Goal: Answer question/provide support: Share knowledge or assist other users

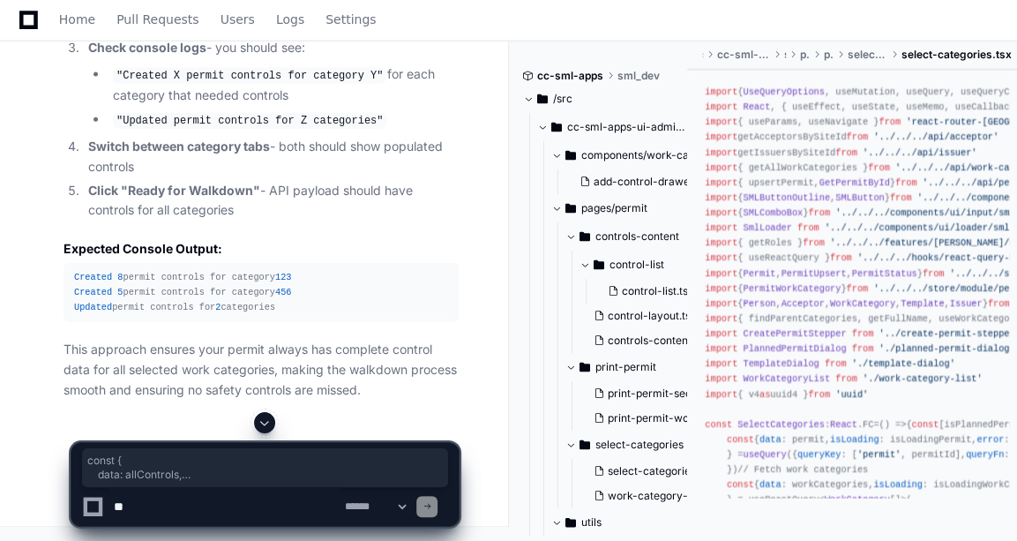
scroll to position [15063, 0]
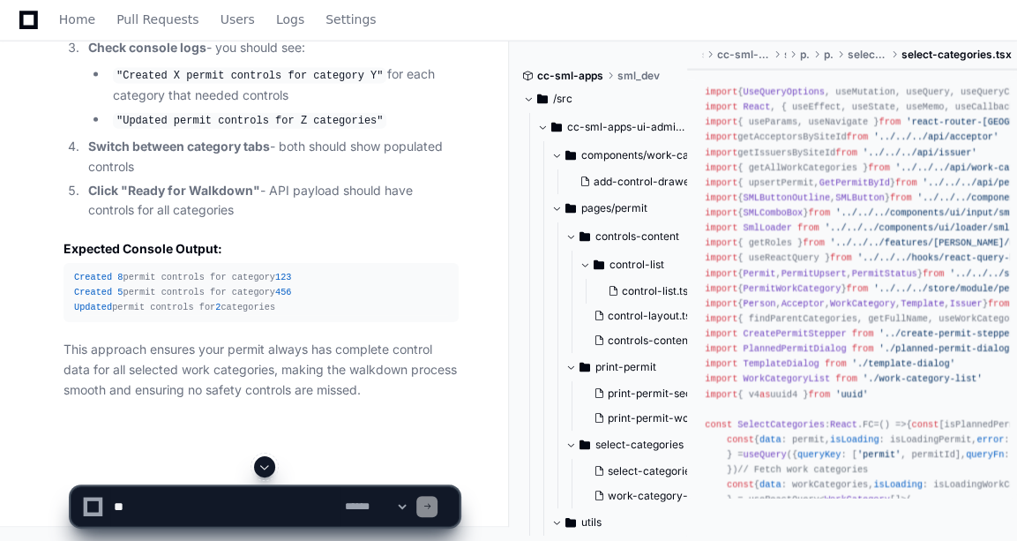
scroll to position [16221, 0]
click at [148, 510] on textarea at bounding box center [225, 506] width 230 height 39
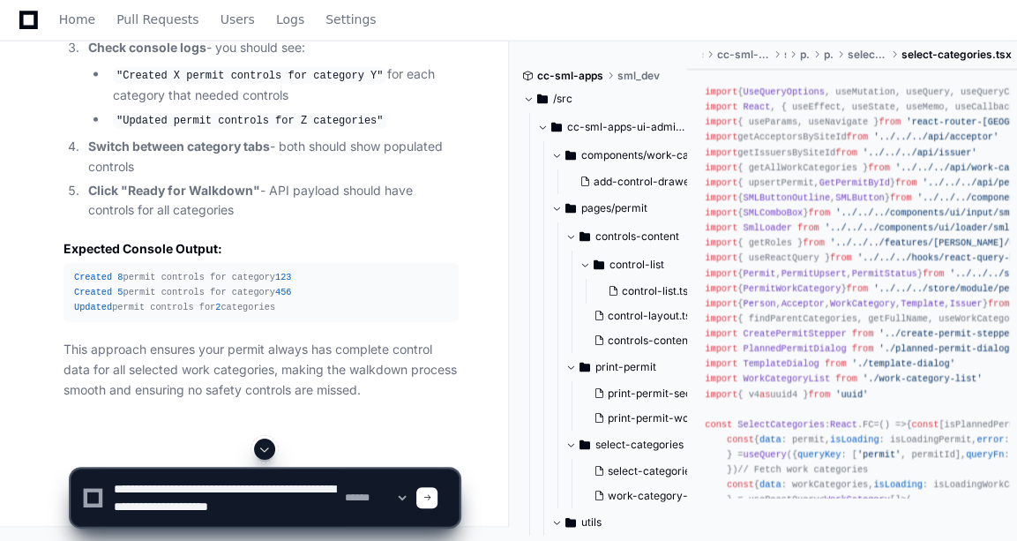
scroll to position [5, 0]
type textarea "**********"
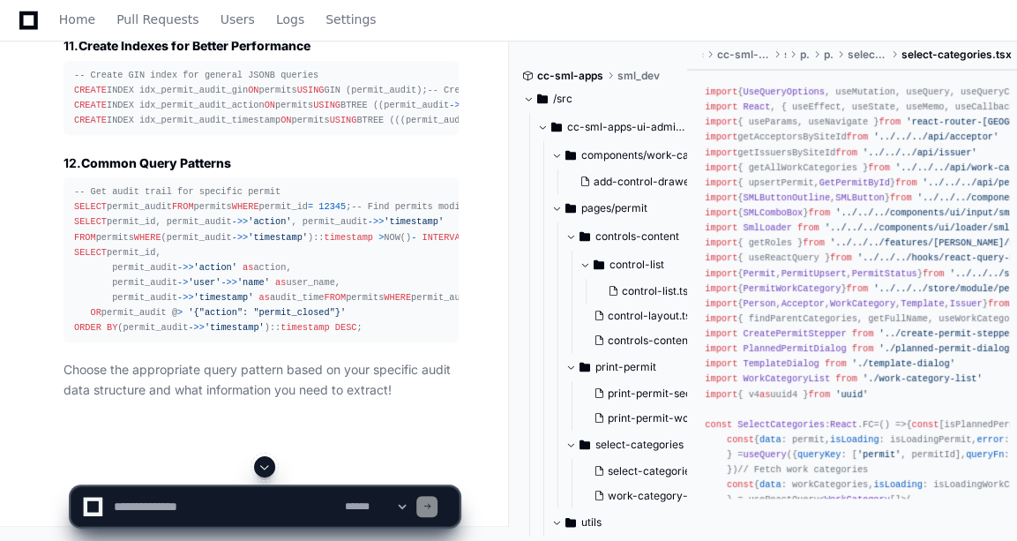
scroll to position [17364, 0]
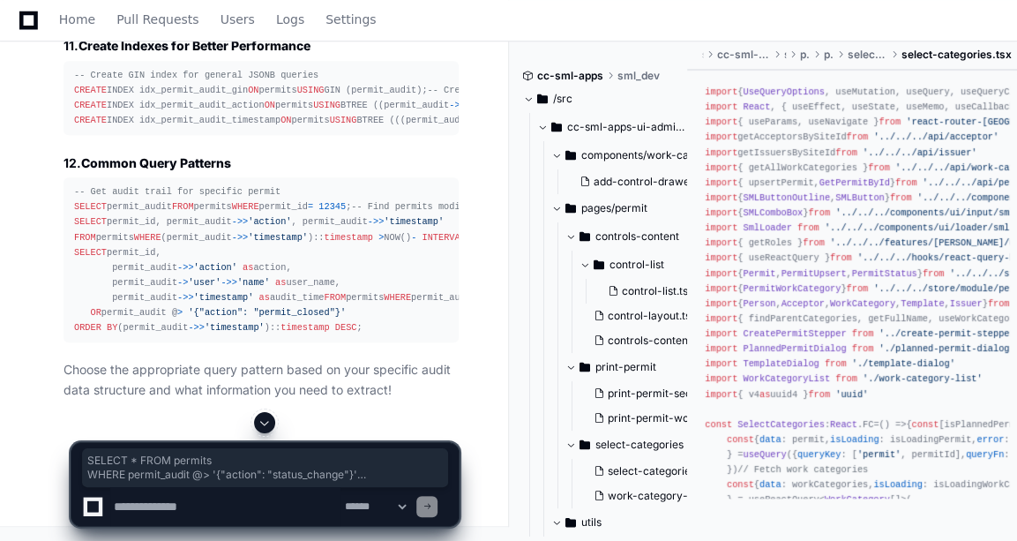
drag, startPoint x: 74, startPoint y: 336, endPoint x: 324, endPoint y: 370, distance: 251.9
copy div "SELECT * FROM permits WHERE permit_audit @ > '{"action": "status_change"}' AND …"
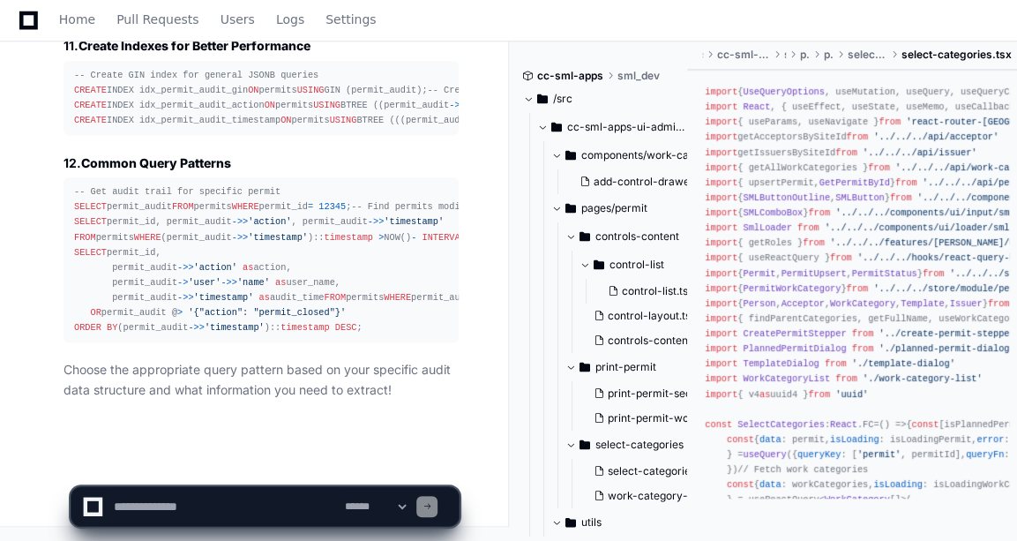
click at [173, 504] on textarea at bounding box center [225, 506] width 230 height 39
paste textarea "**********"
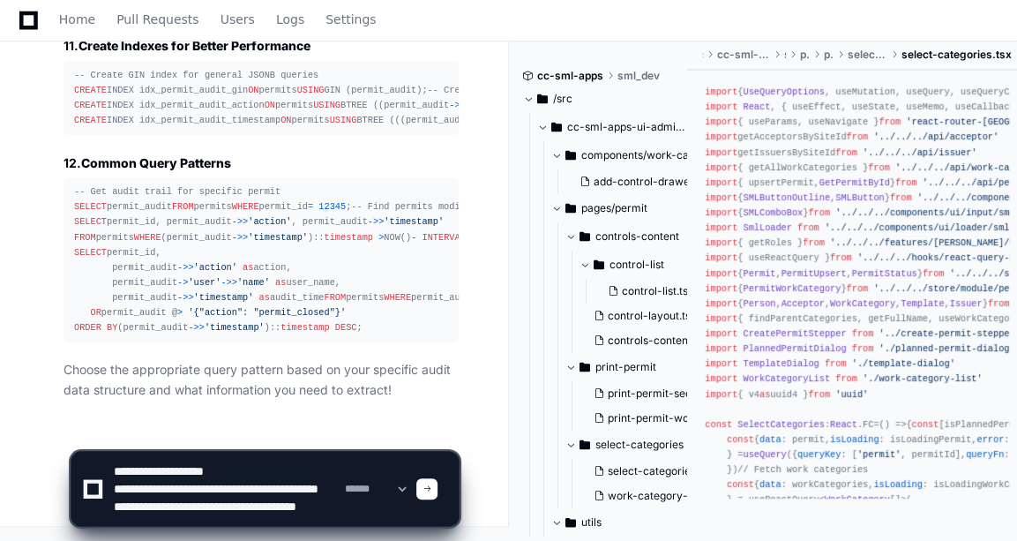
scroll to position [23, 0]
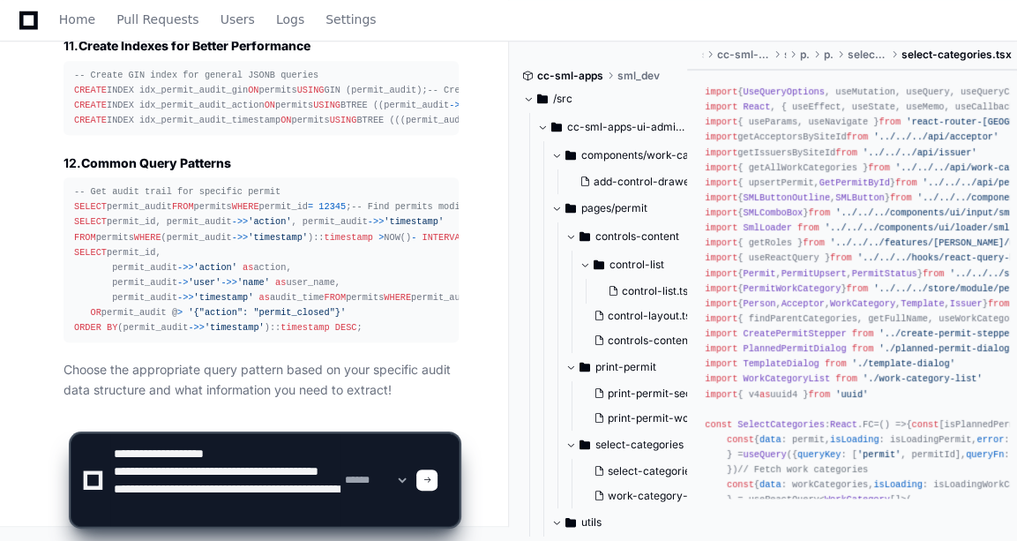
paste textarea "**********"
type textarea "**********"
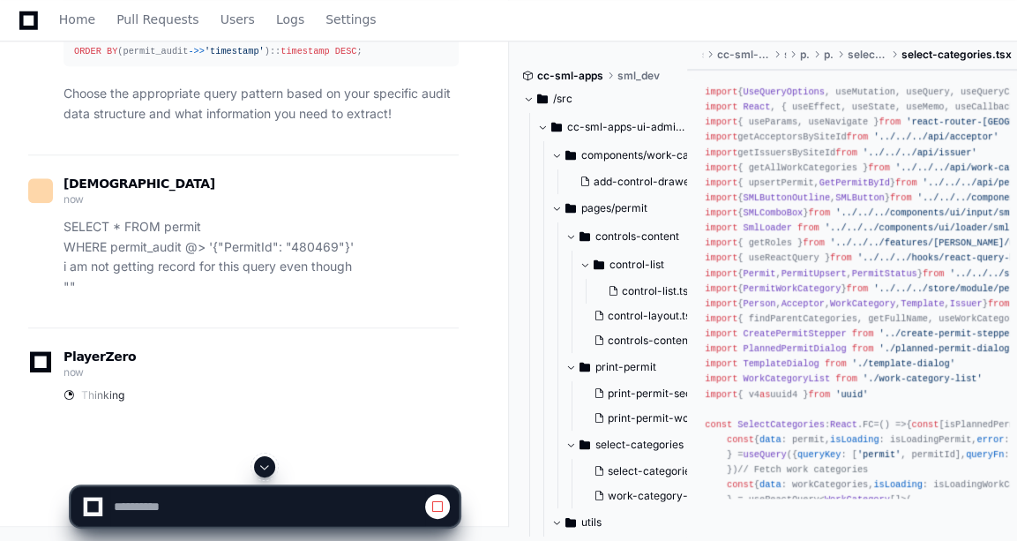
scroll to position [19789, 0]
click at [431, 503] on span at bounding box center [438, 506] width 14 height 14
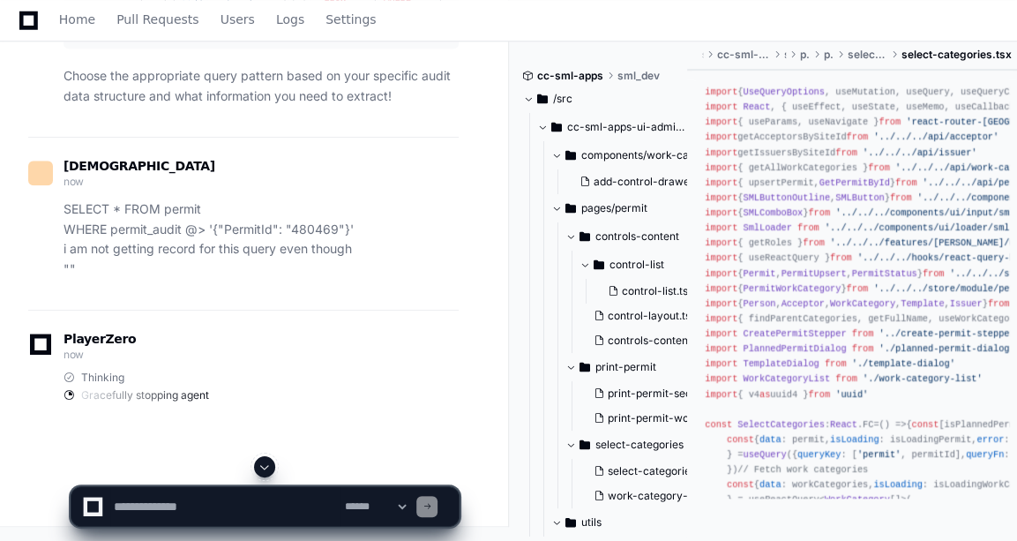
click at [326, 503] on textarea at bounding box center [225, 506] width 230 height 39
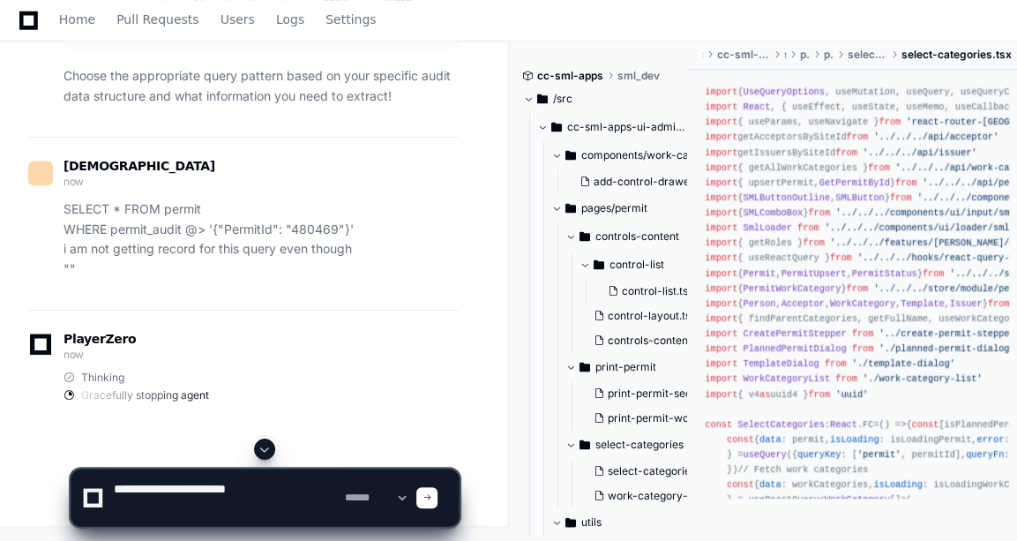
paste textarea "**********"
type textarea "**********"
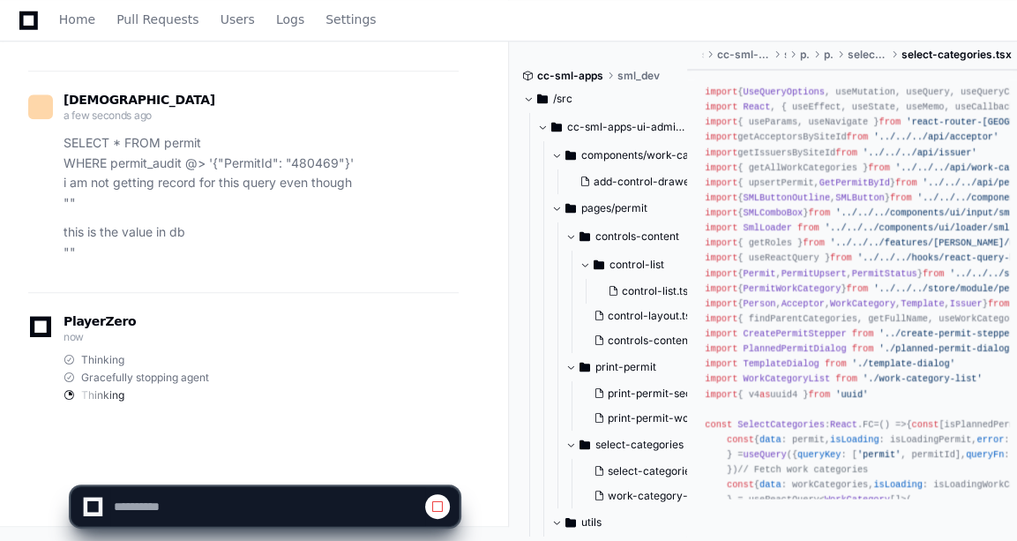
scroll to position [19874, 0]
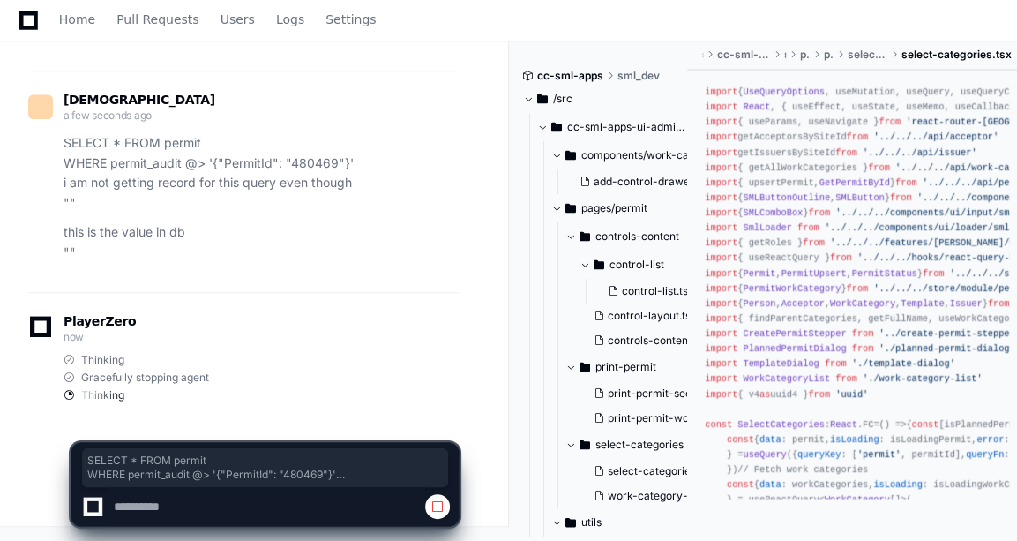
drag, startPoint x: 60, startPoint y: 144, endPoint x: 362, endPoint y: 185, distance: 304.6
click at [362, 185] on div "SELECT * FROM permit WHERE permit_audit @> '{"PermitId": "480469"}' i am not ge…" at bounding box center [243, 173] width 431 height 80
copy p "SELECT * FROM permit WHERE permit_audit @> '{"PermitId": "480469"}' i am not ge…"
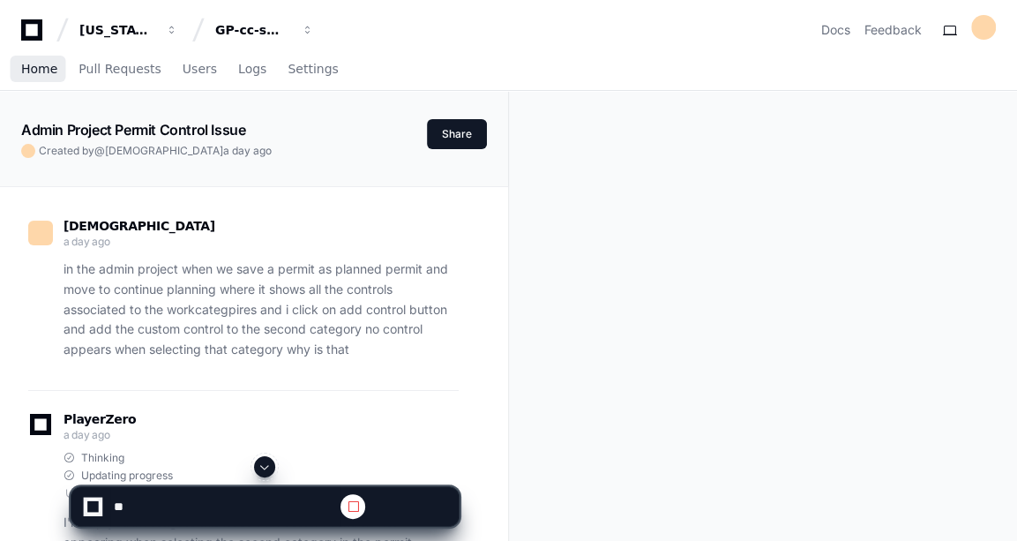
click at [47, 69] on span "Home" at bounding box center [39, 69] width 36 height 11
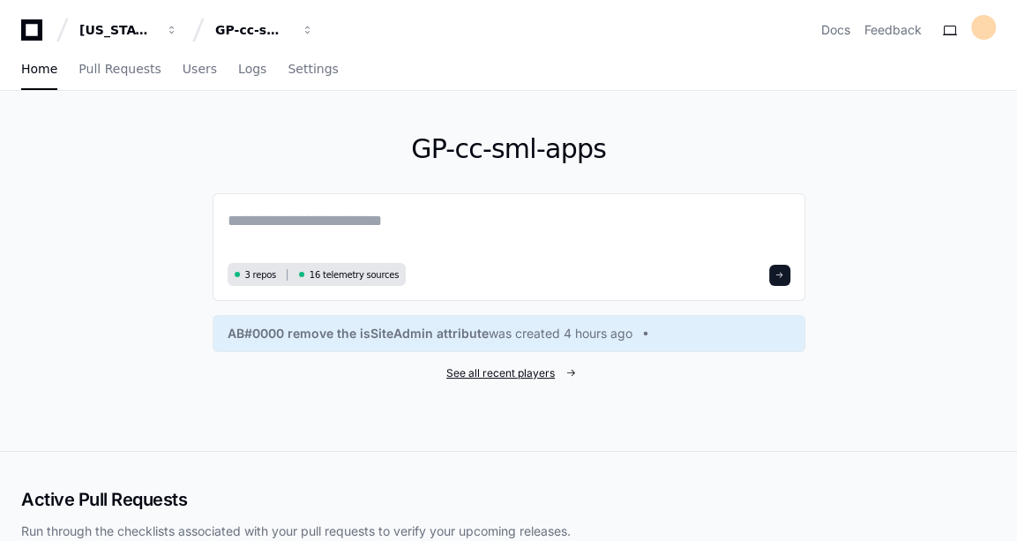
click at [530, 373] on span "See all recent players" at bounding box center [500, 373] width 109 height 14
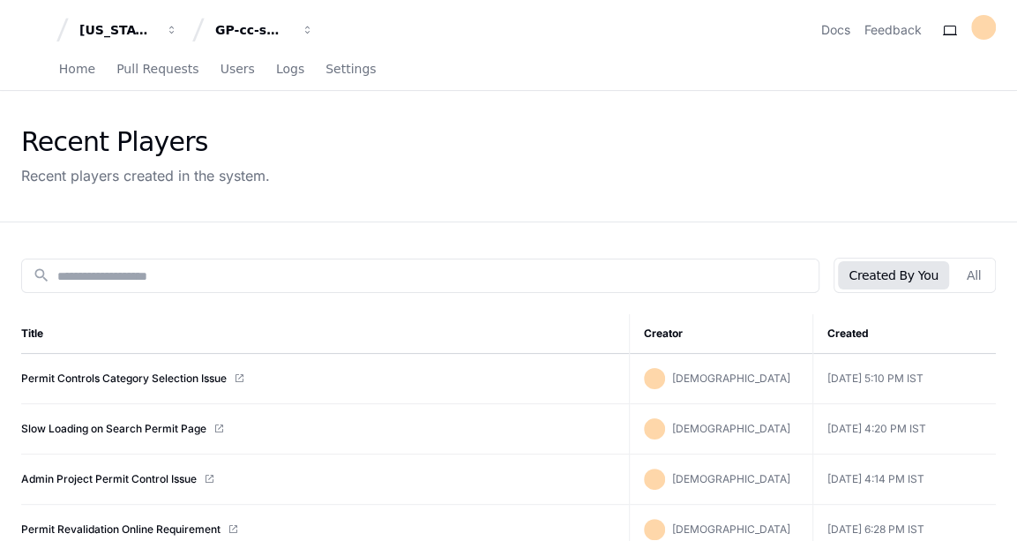
scroll to position [99, 0]
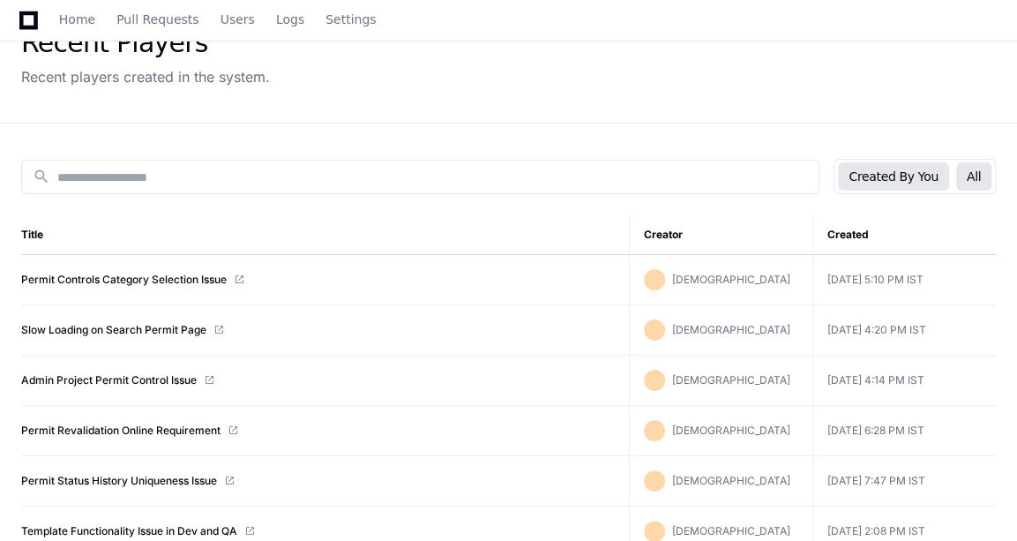
click at [966, 177] on button "All" at bounding box center [973, 176] width 35 height 28
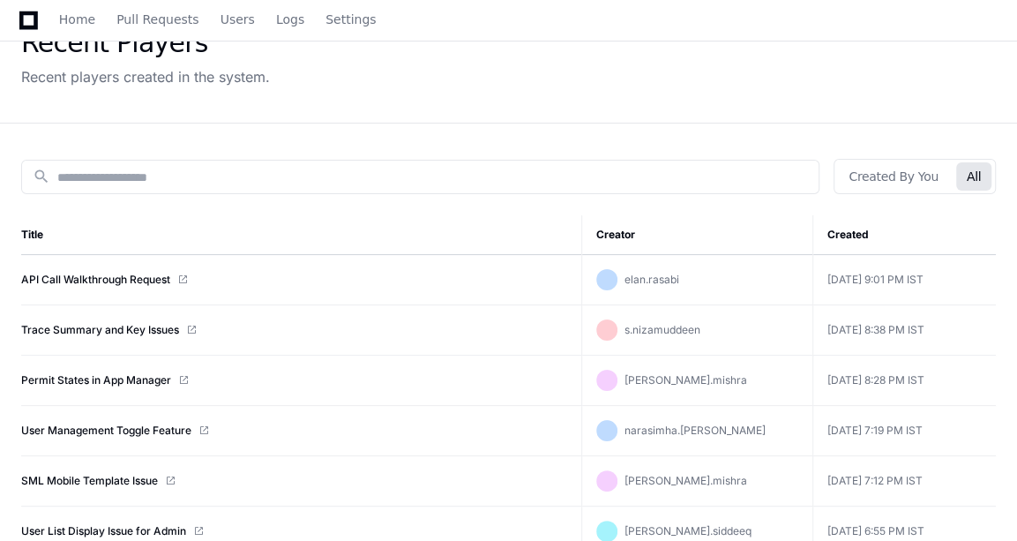
scroll to position [142, 0]
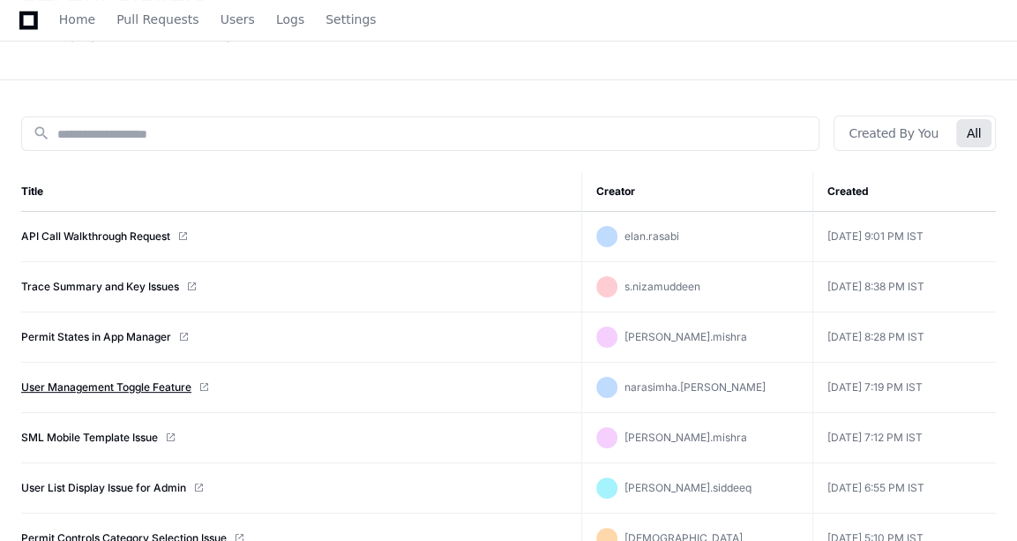
click at [124, 386] on link "User Management Toggle Feature" at bounding box center [106, 387] width 170 height 14
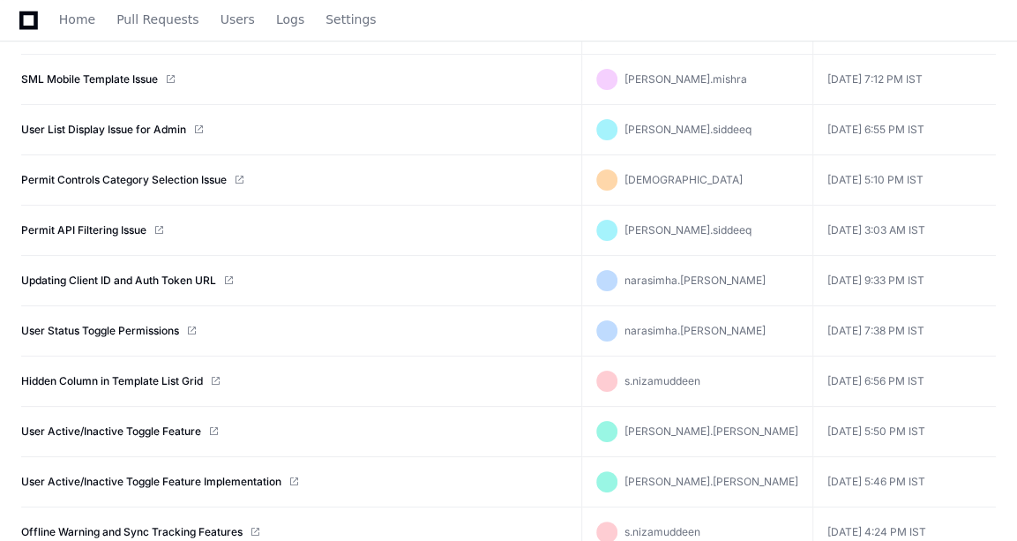
scroll to position [0, 0]
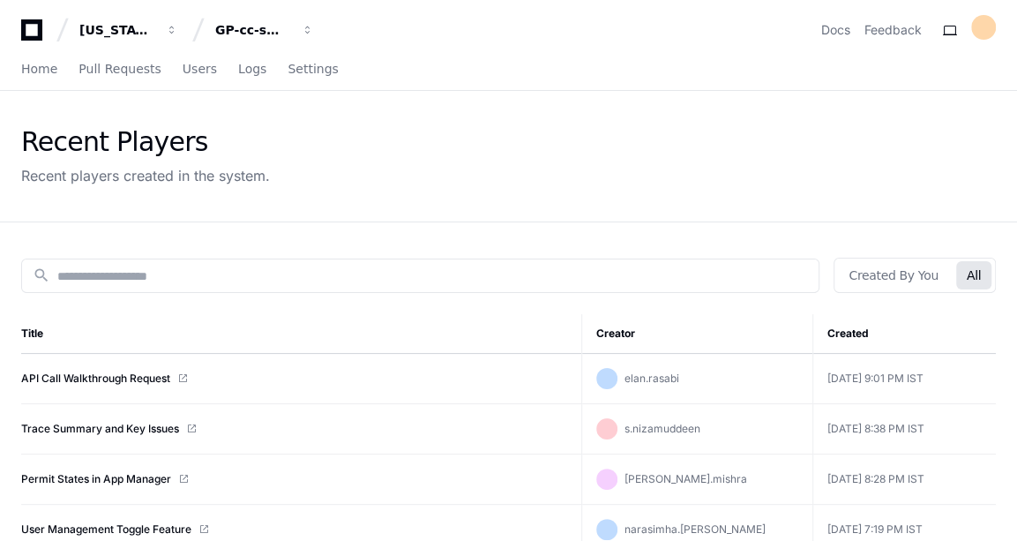
click at [122, 367] on td "API Call Walkthrough Request" at bounding box center [301, 379] width 560 height 50
click at [120, 374] on link "API Call Walkthrough Request" at bounding box center [95, 378] width 149 height 14
click at [41, 73] on span "Home" at bounding box center [39, 69] width 36 height 11
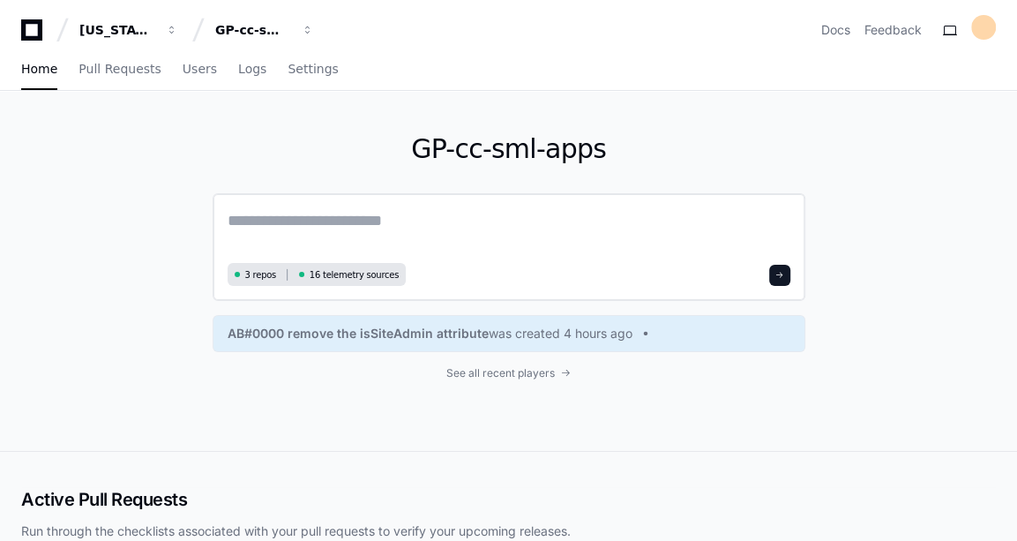
click at [384, 226] on textarea at bounding box center [509, 232] width 563 height 49
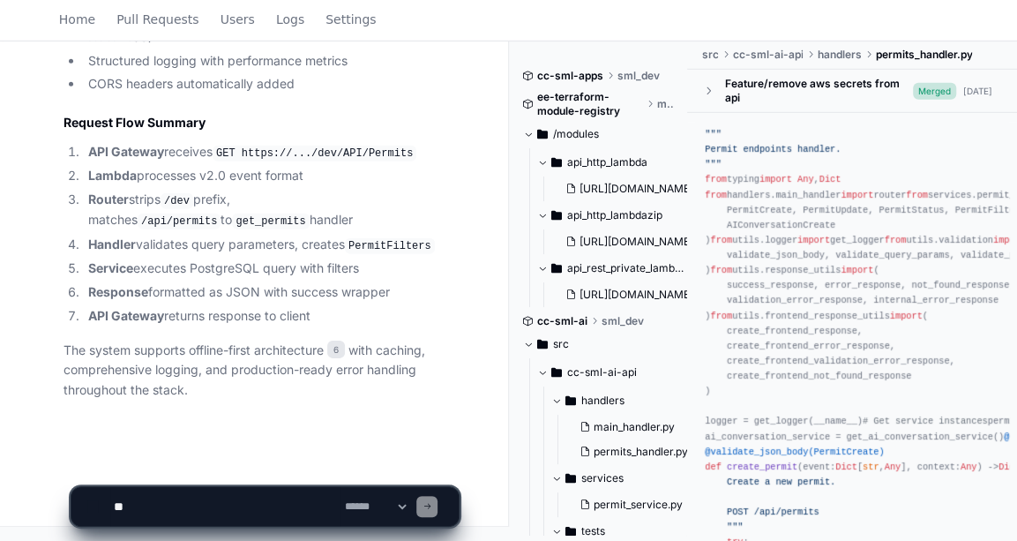
scroll to position [3193, 0]
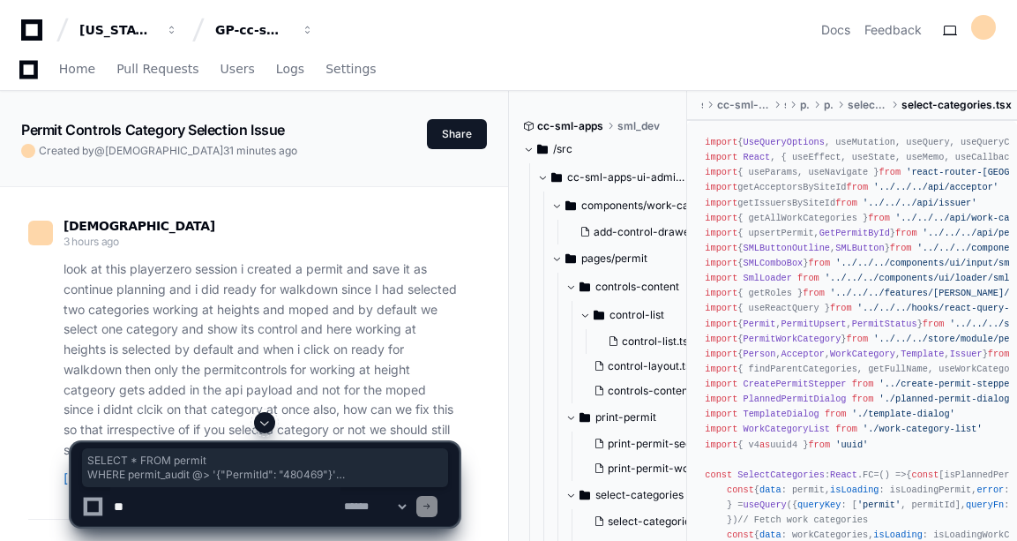
scroll to position [19874, 0]
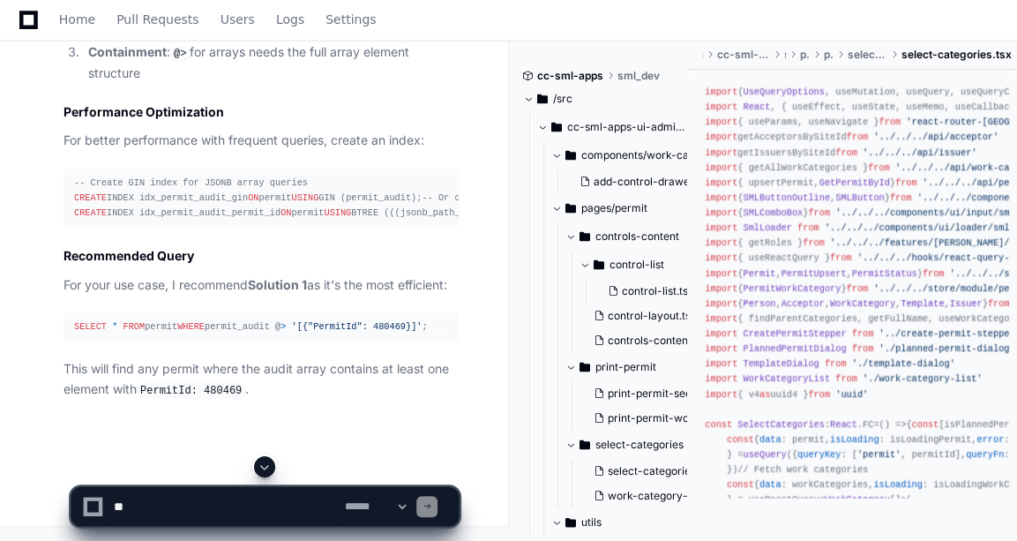
click at [176, 492] on textarea at bounding box center [225, 506] width 230 height 39
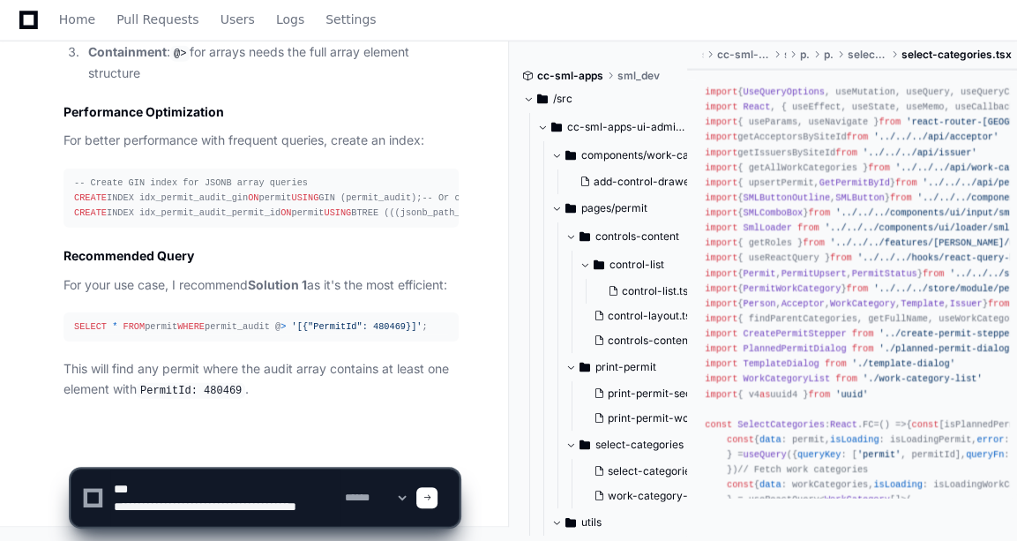
scroll to position [5, 0]
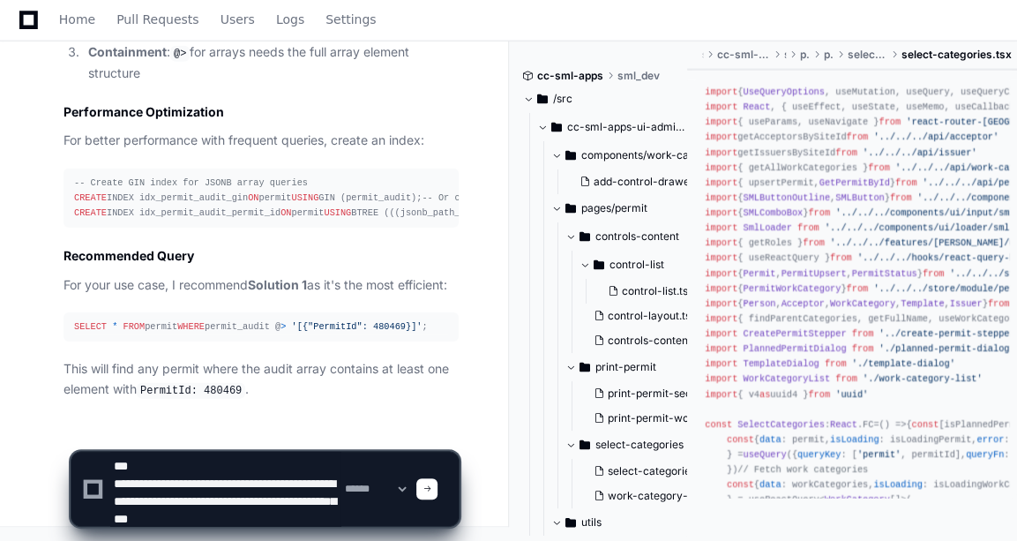
type textarea "**********"
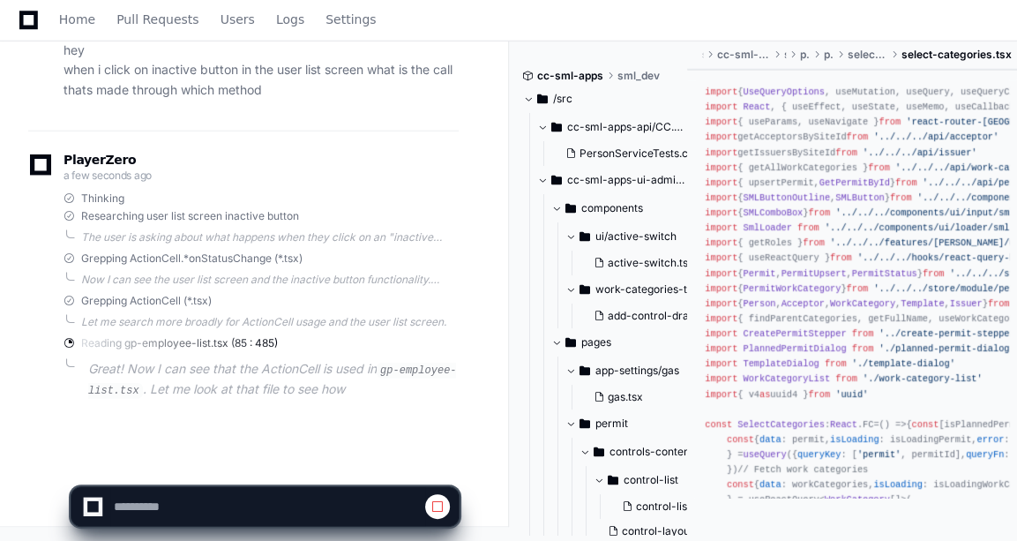
scroll to position [22005, 0]
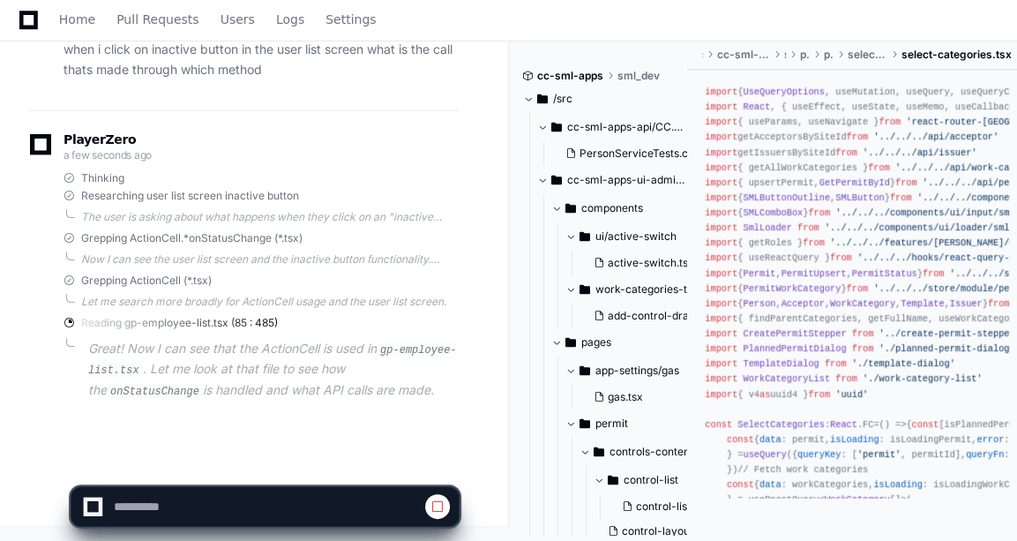
click at [306, 412] on div "PlayerZero a few seconds ago Thinking Researching user list screen inactive but…" at bounding box center [243, 270] width 431 height 321
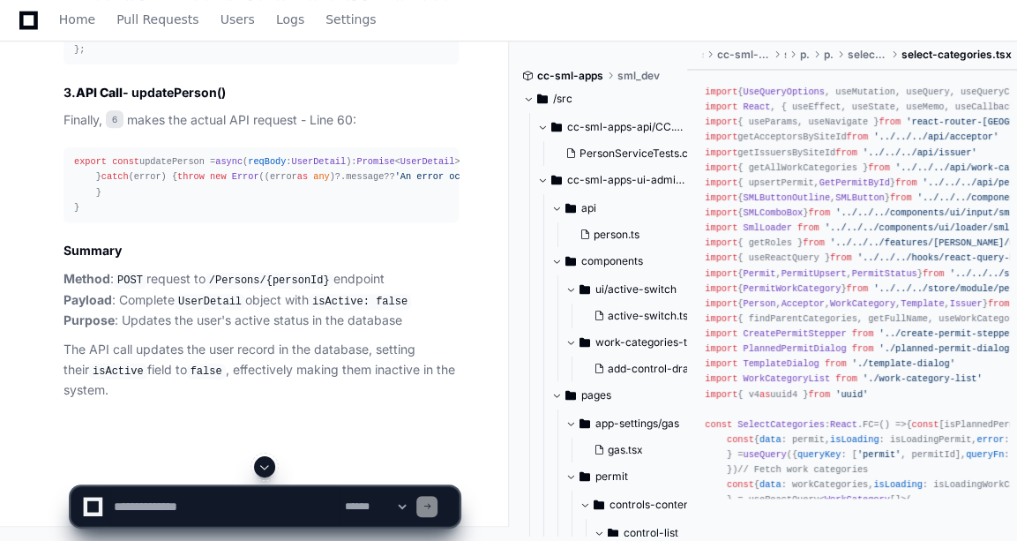
scroll to position [23037, 0]
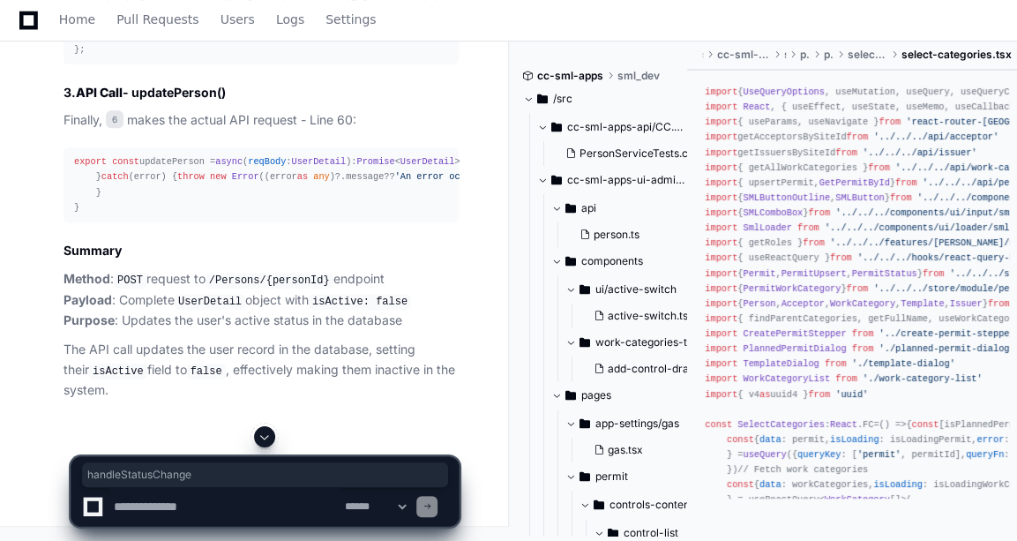
copy span "handleStatusChange"
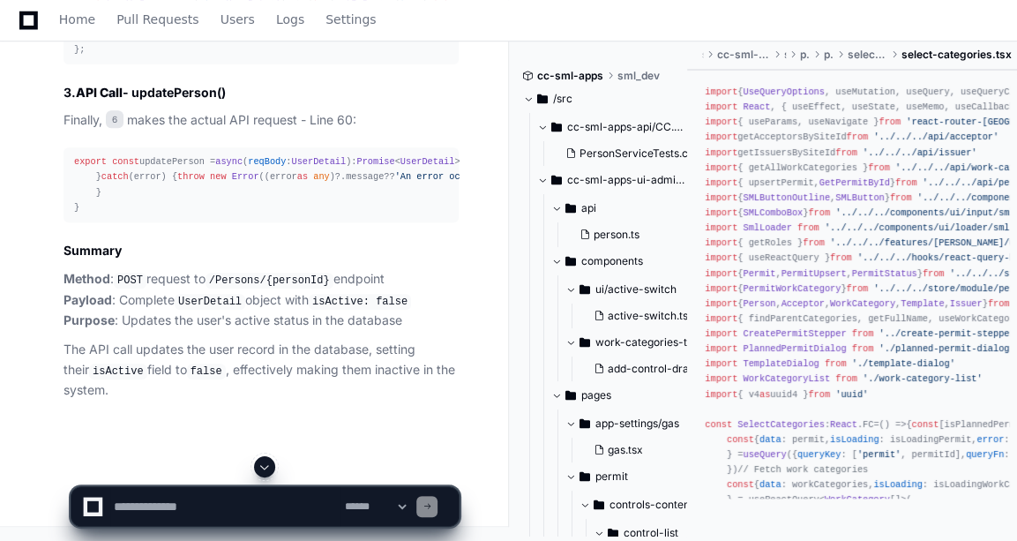
click at [334, 57] on div "const handleSave = async ( item : UserDetail ) => { try { setIsSaving ( true );…" at bounding box center [261, 26] width 374 height 61
click at [640, 167] on span "new" at bounding box center [648, 161] width 16 height 11
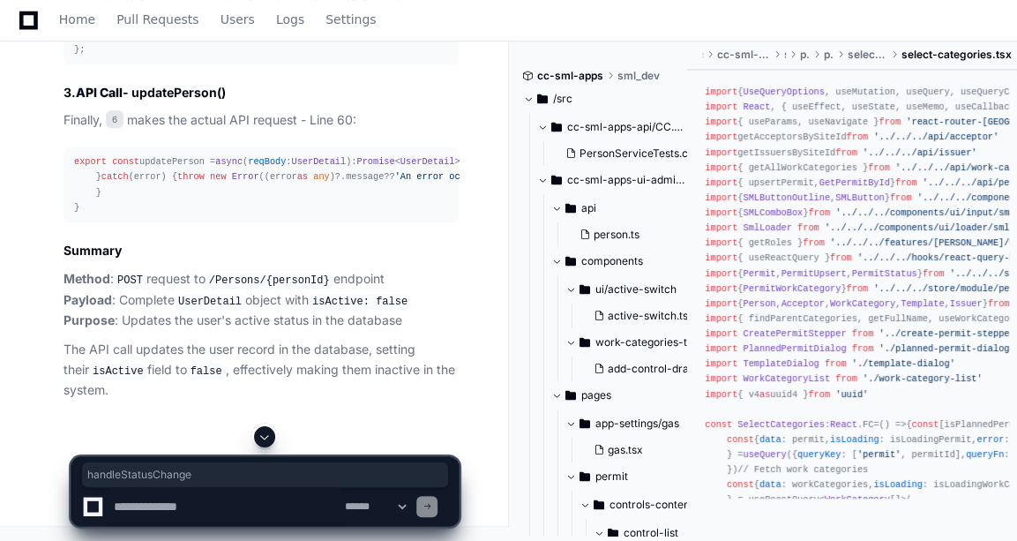
copy span "handleStatusChange"
